Goal: Transaction & Acquisition: Book appointment/travel/reservation

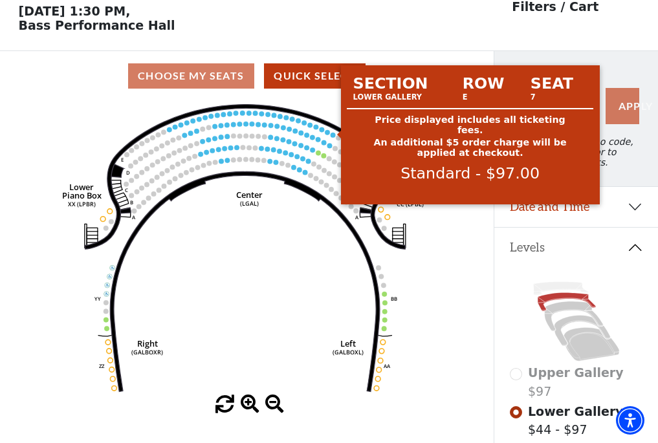
scroll to position [60, 0]
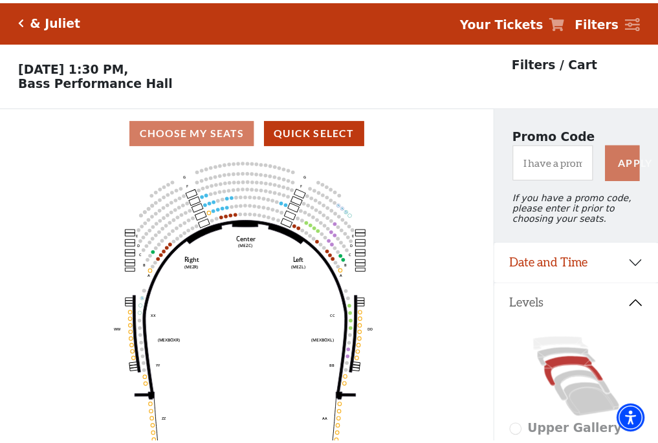
scroll to position [60, 0]
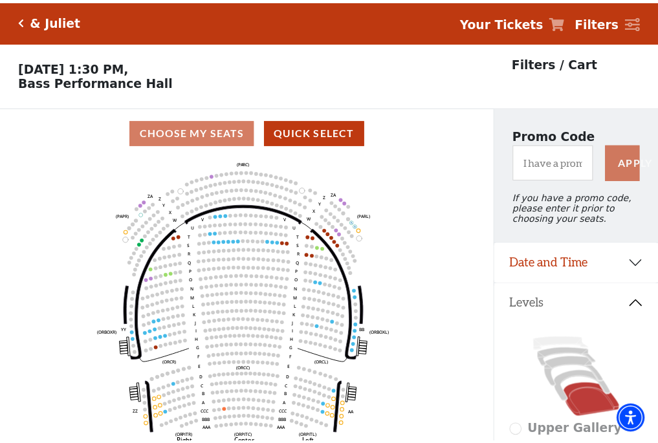
scroll to position [60, 0]
